Goal: Check status

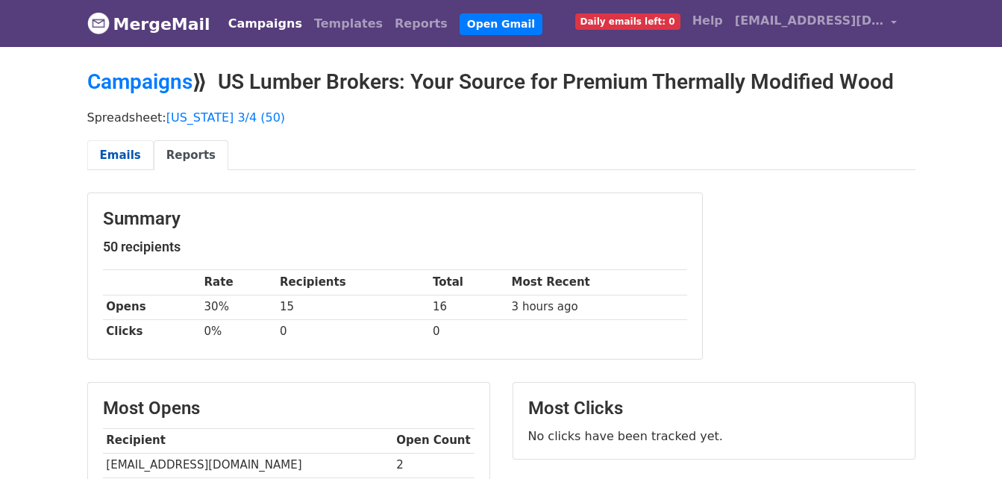
click at [133, 155] on link "Emails" at bounding box center [120, 155] width 66 height 31
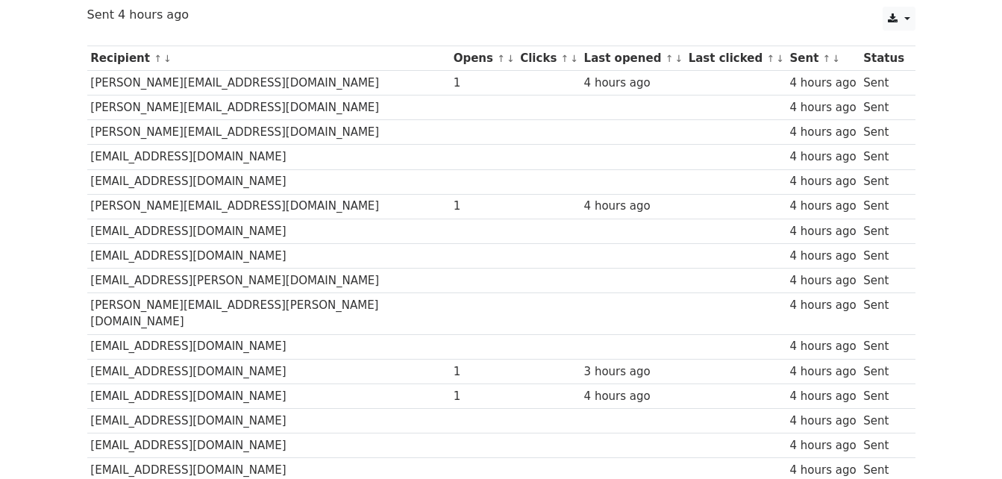
scroll to position [166, 0]
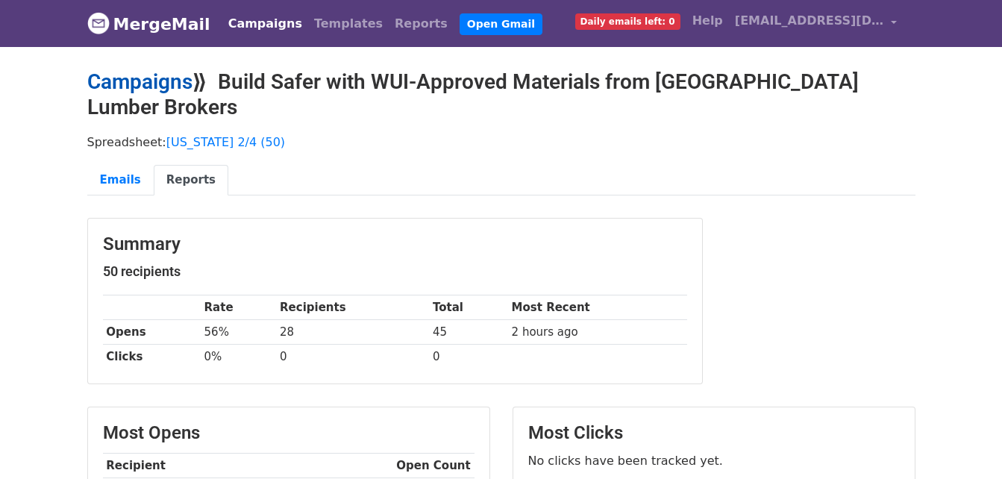
click at [101, 84] on link "Campaigns" at bounding box center [139, 81] width 105 height 25
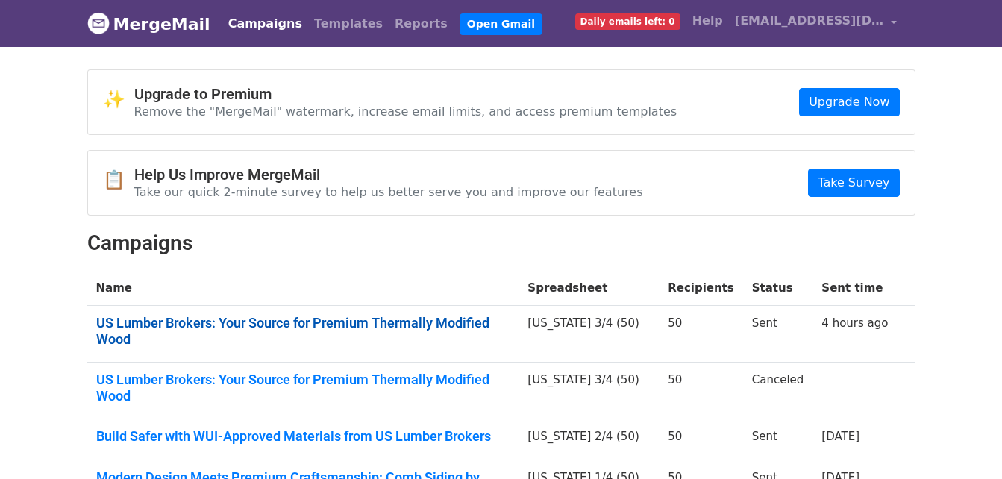
click at [229, 318] on link "US Lumber Brokers: Your Source for Premium Thermally Modified Wood" at bounding box center [303, 331] width 414 height 32
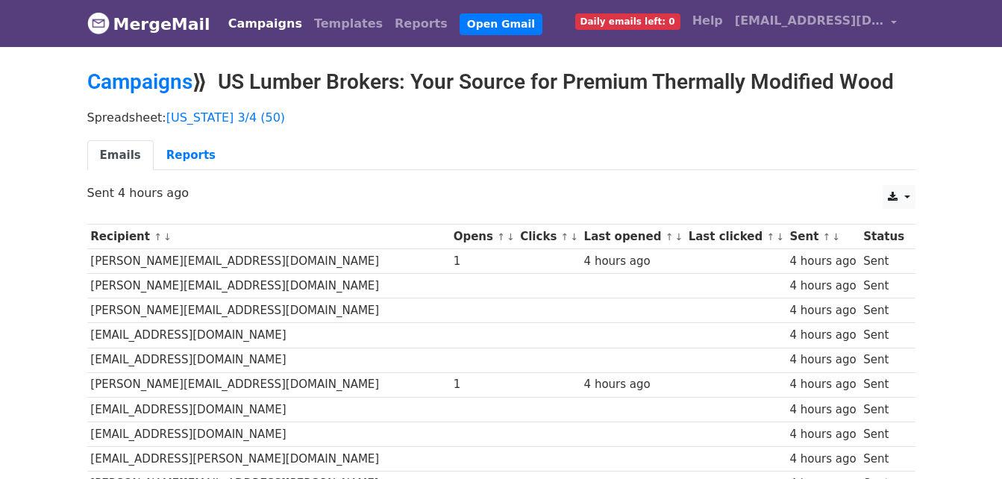
scroll to position [75, 0]
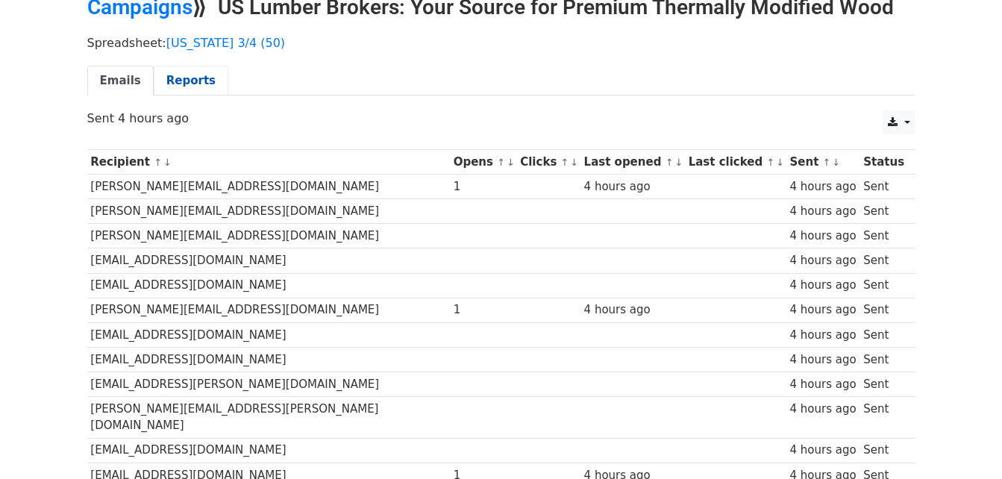
click at [183, 75] on link "Reports" at bounding box center [191, 81] width 75 height 31
